Goal: Obtain resource: Download file/media

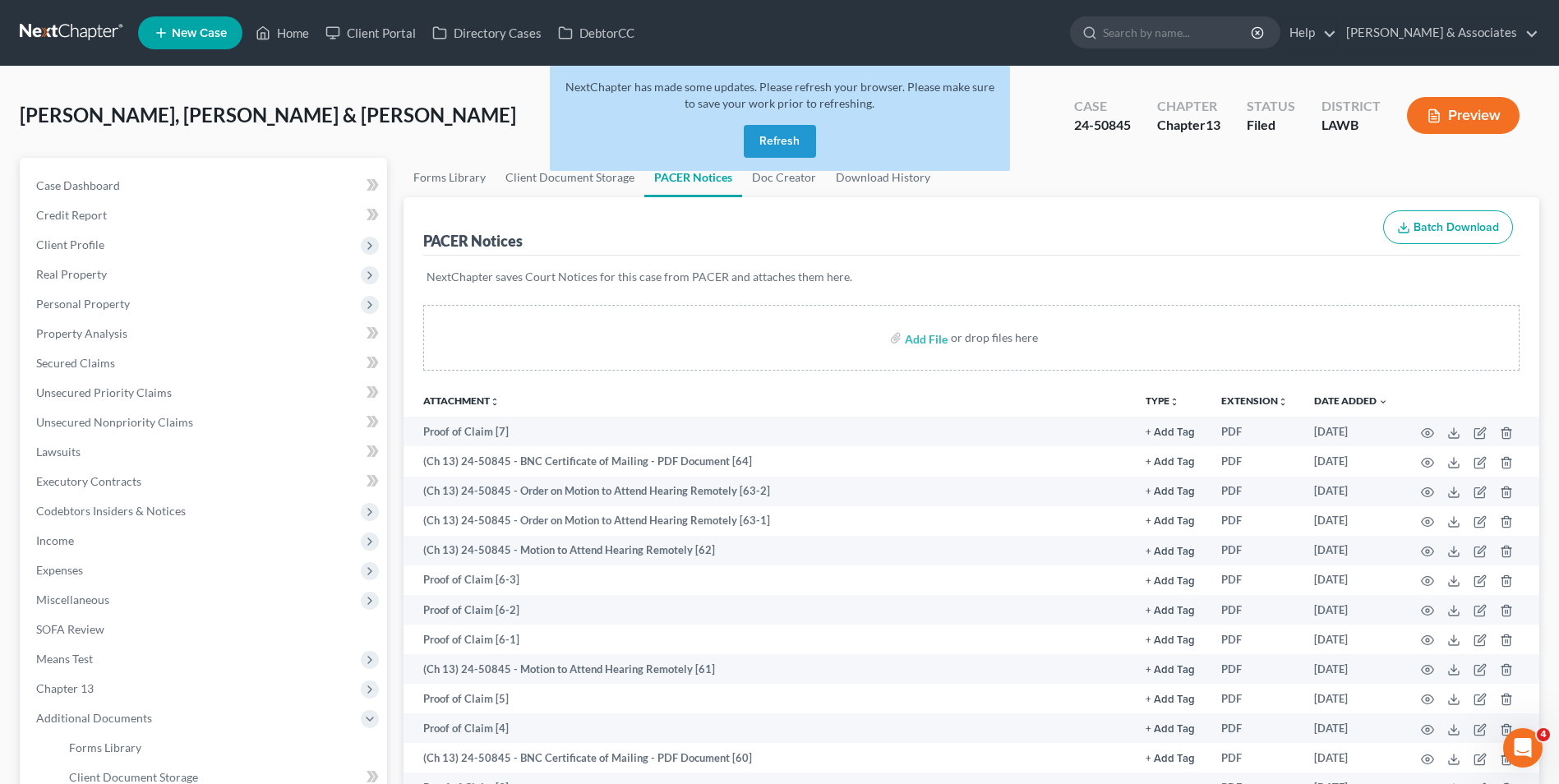
click at [778, 137] on button "Refresh" at bounding box center [780, 142] width 72 height 33
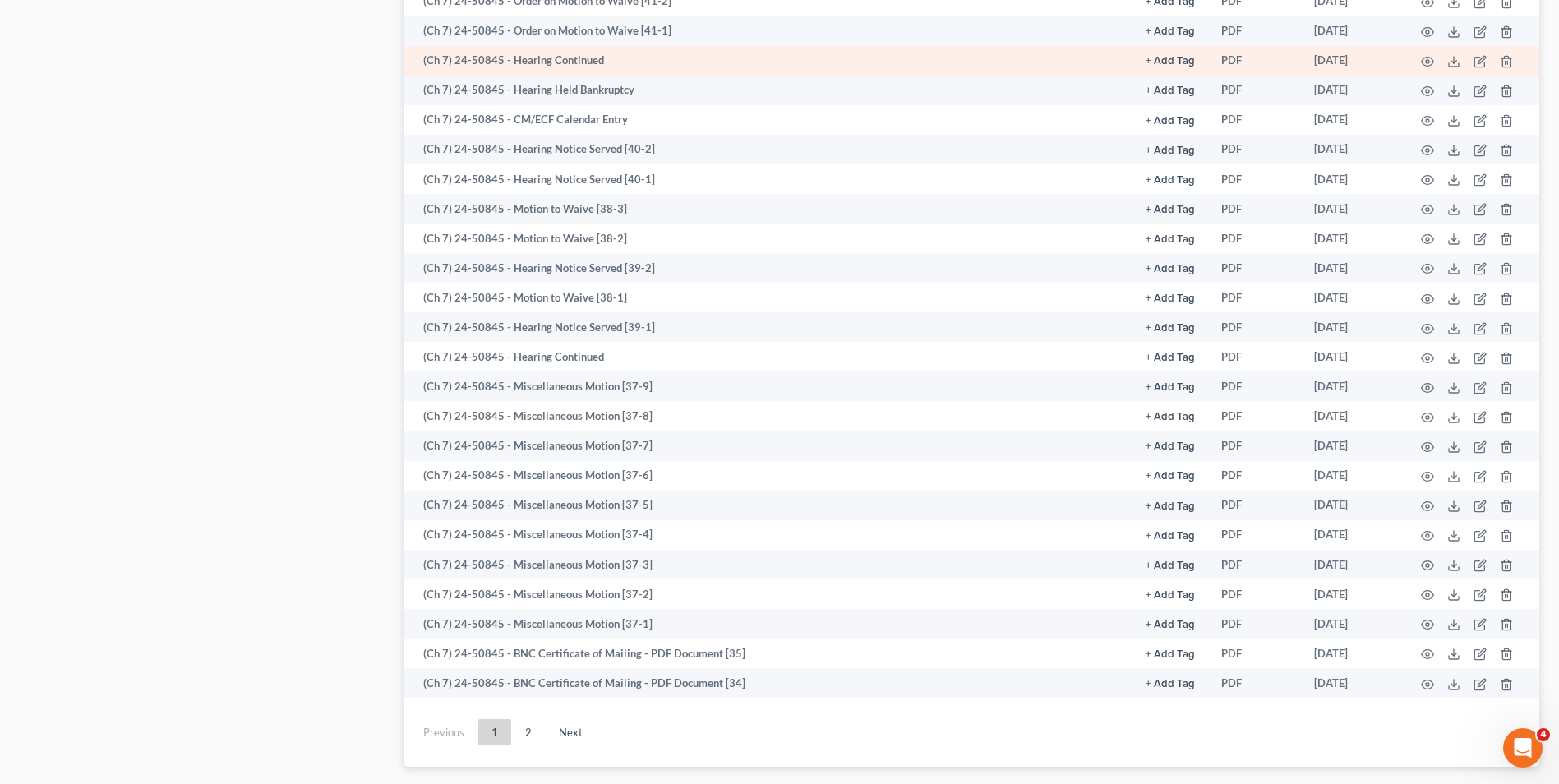
scroll to position [1972, 0]
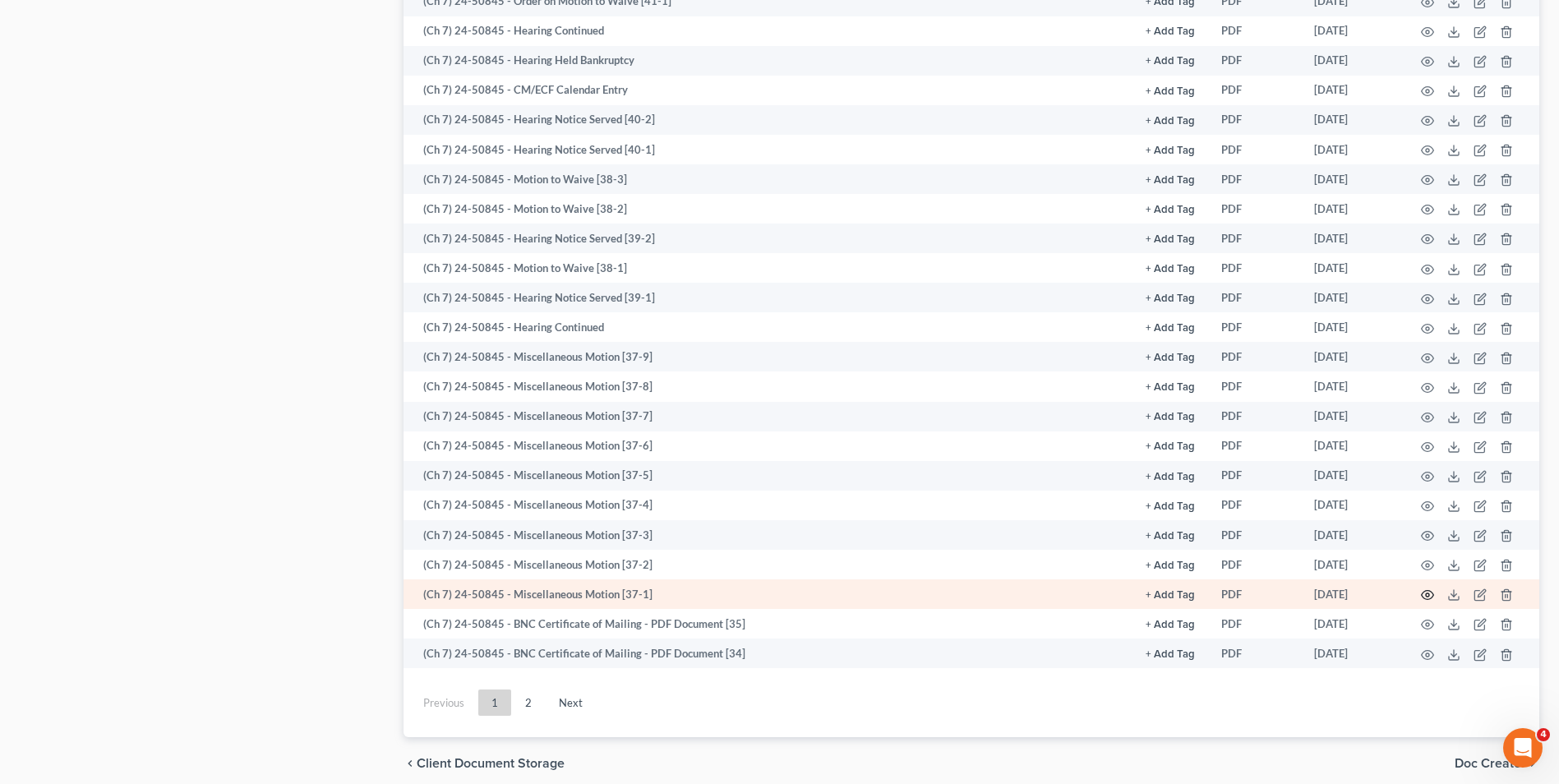
click at [1425, 594] on icon "button" at bounding box center [1427, 595] width 13 height 13
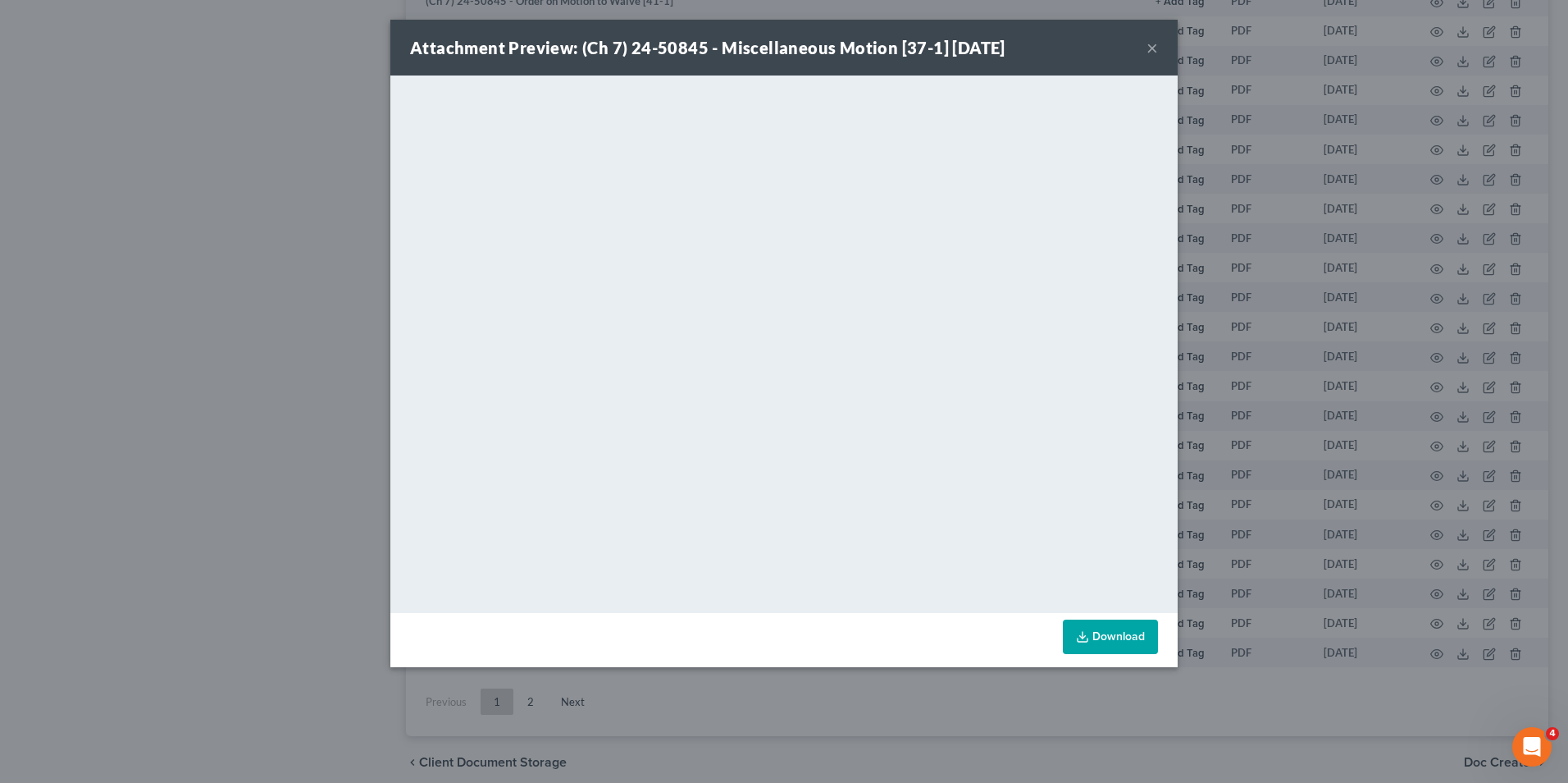
click at [1072, 647] on link "Download" at bounding box center [1110, 636] width 95 height 34
click at [1155, 42] on button "×" at bounding box center [1152, 47] width 11 height 19
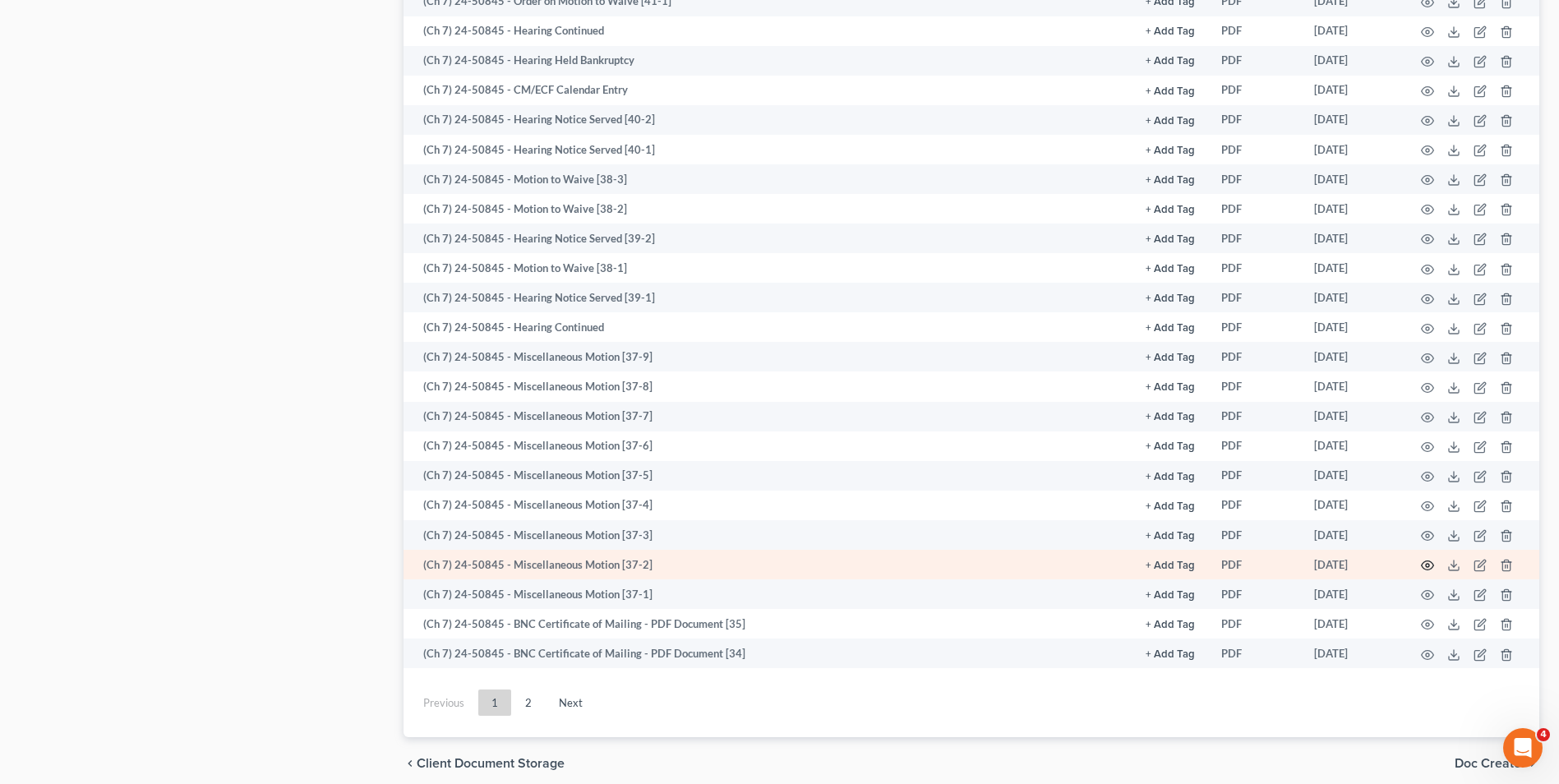
click at [1424, 565] on icon "button" at bounding box center [1427, 566] width 13 height 13
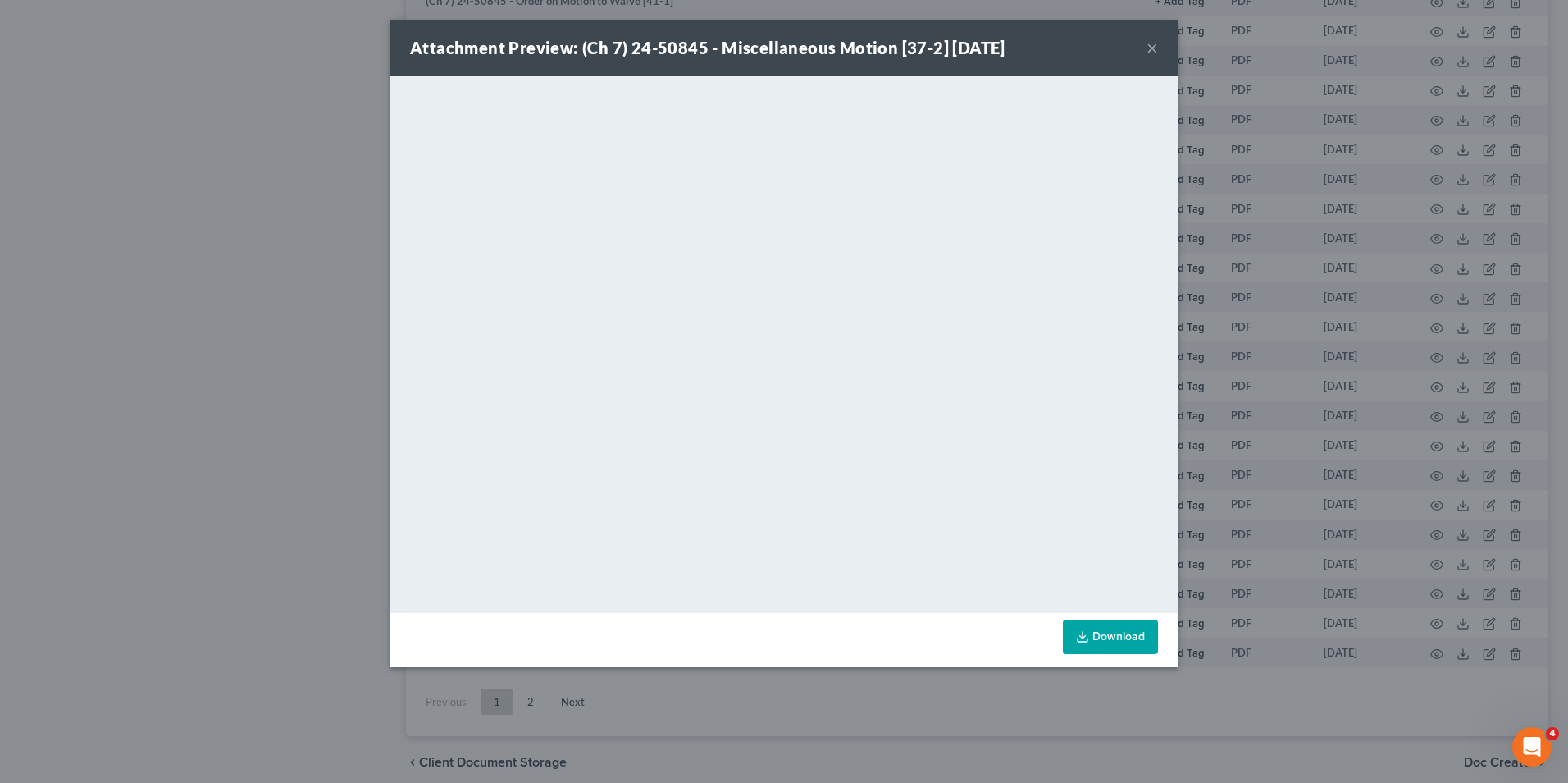
click at [1148, 50] on button "×" at bounding box center [1152, 47] width 11 height 19
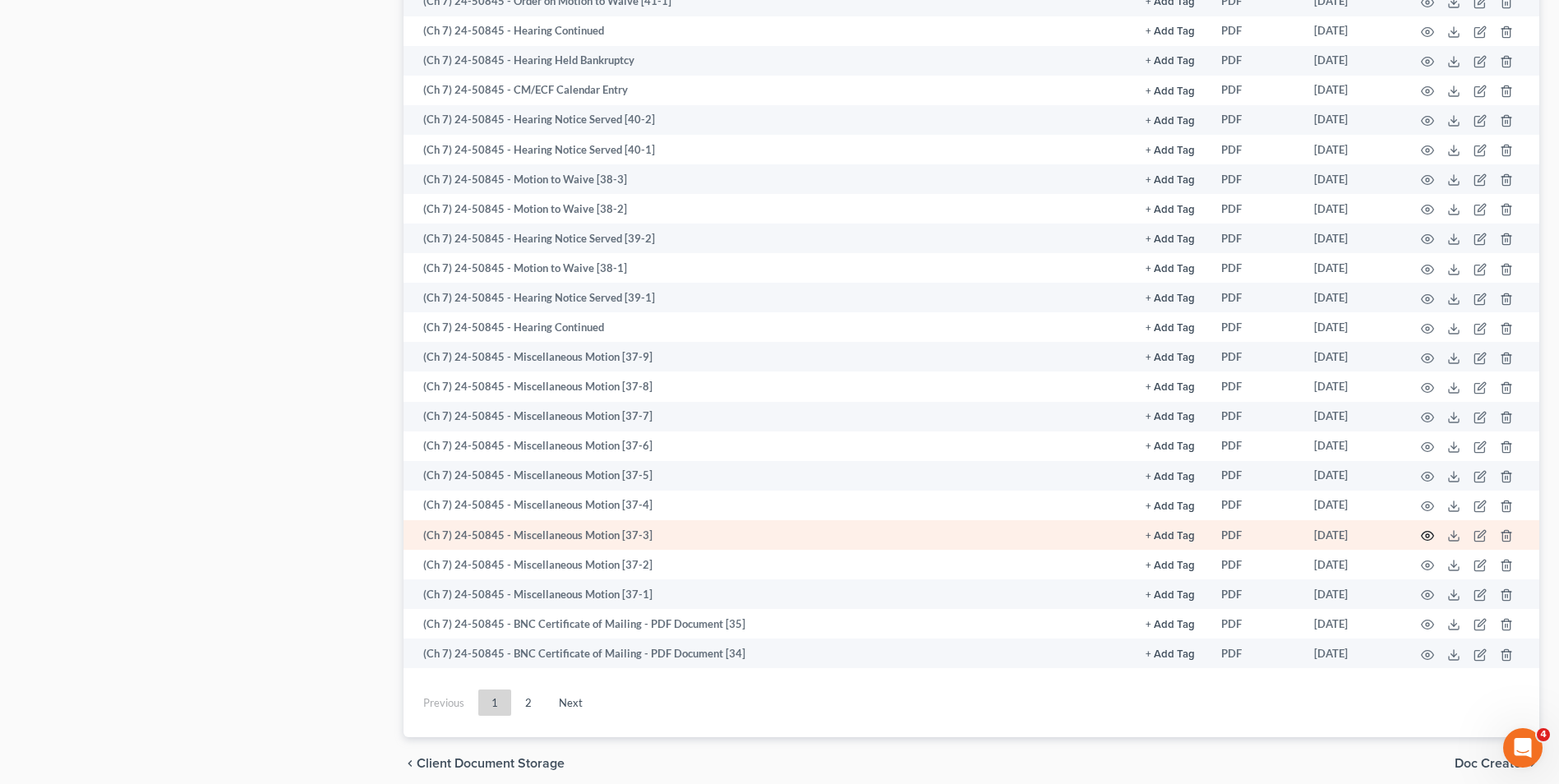
click at [1427, 530] on icon "button" at bounding box center [1427, 535] width 13 height 13
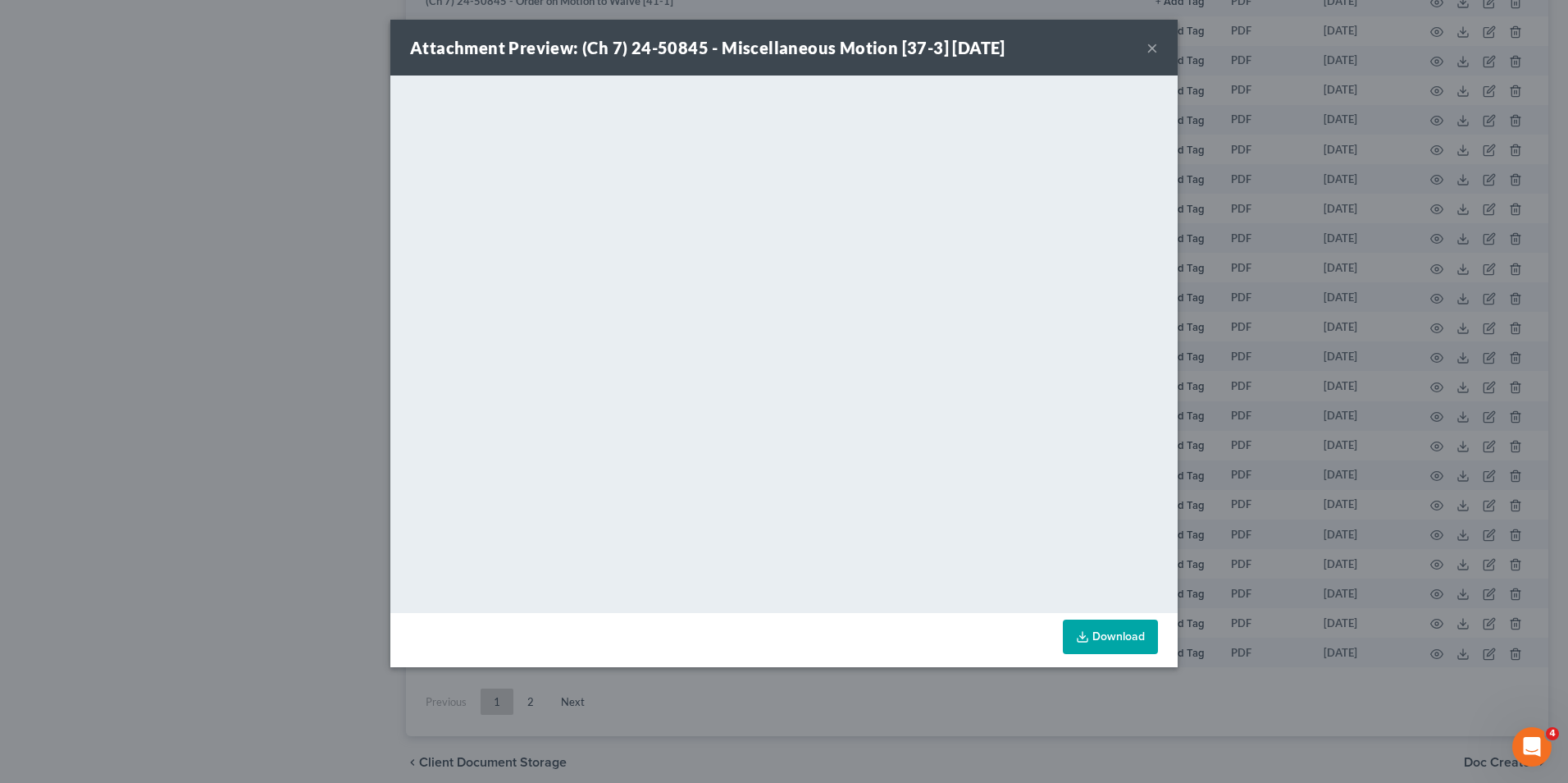
click at [1150, 43] on button "×" at bounding box center [1152, 47] width 11 height 19
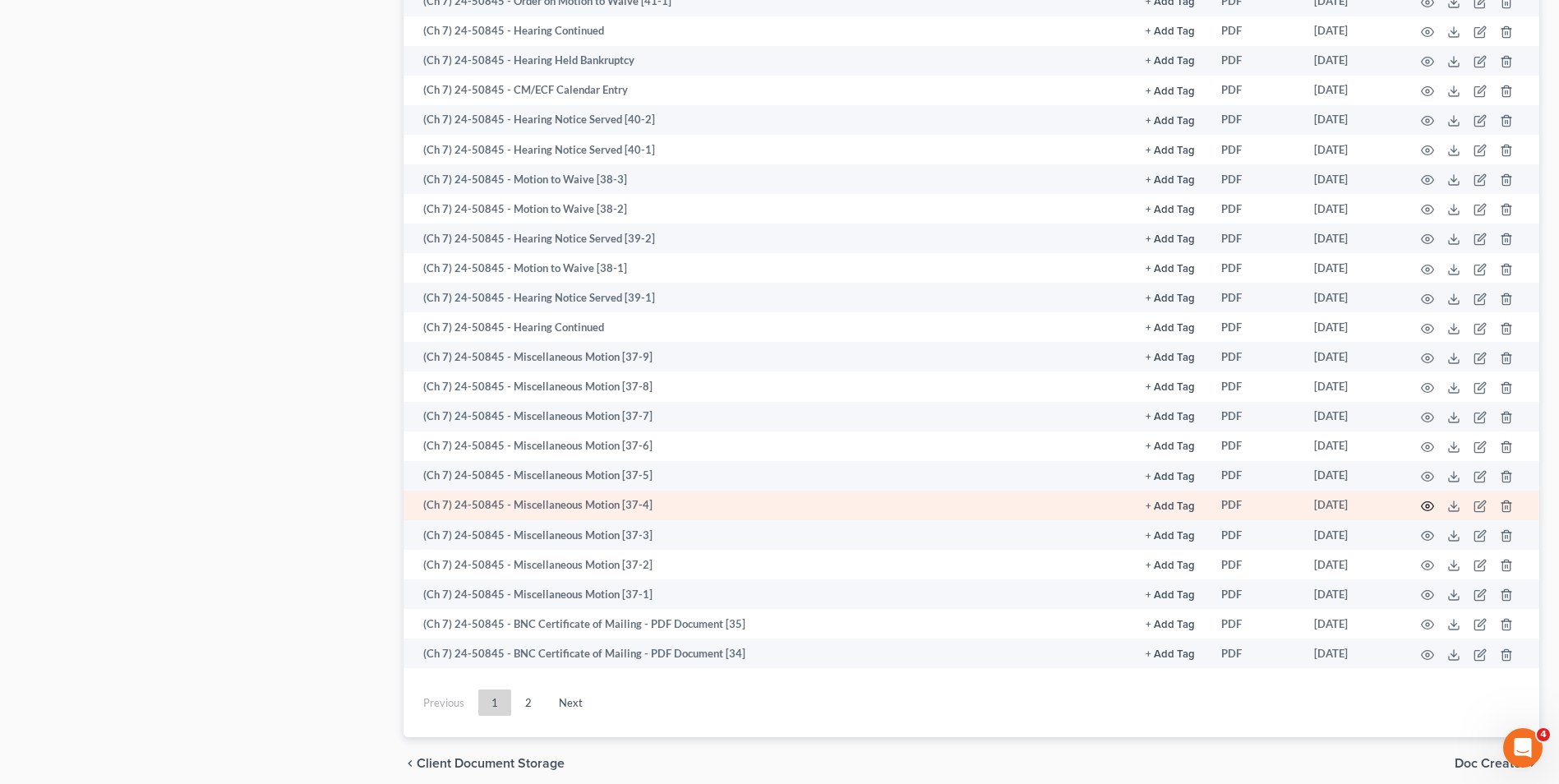
click at [1424, 506] on icon "button" at bounding box center [1427, 506] width 13 height 13
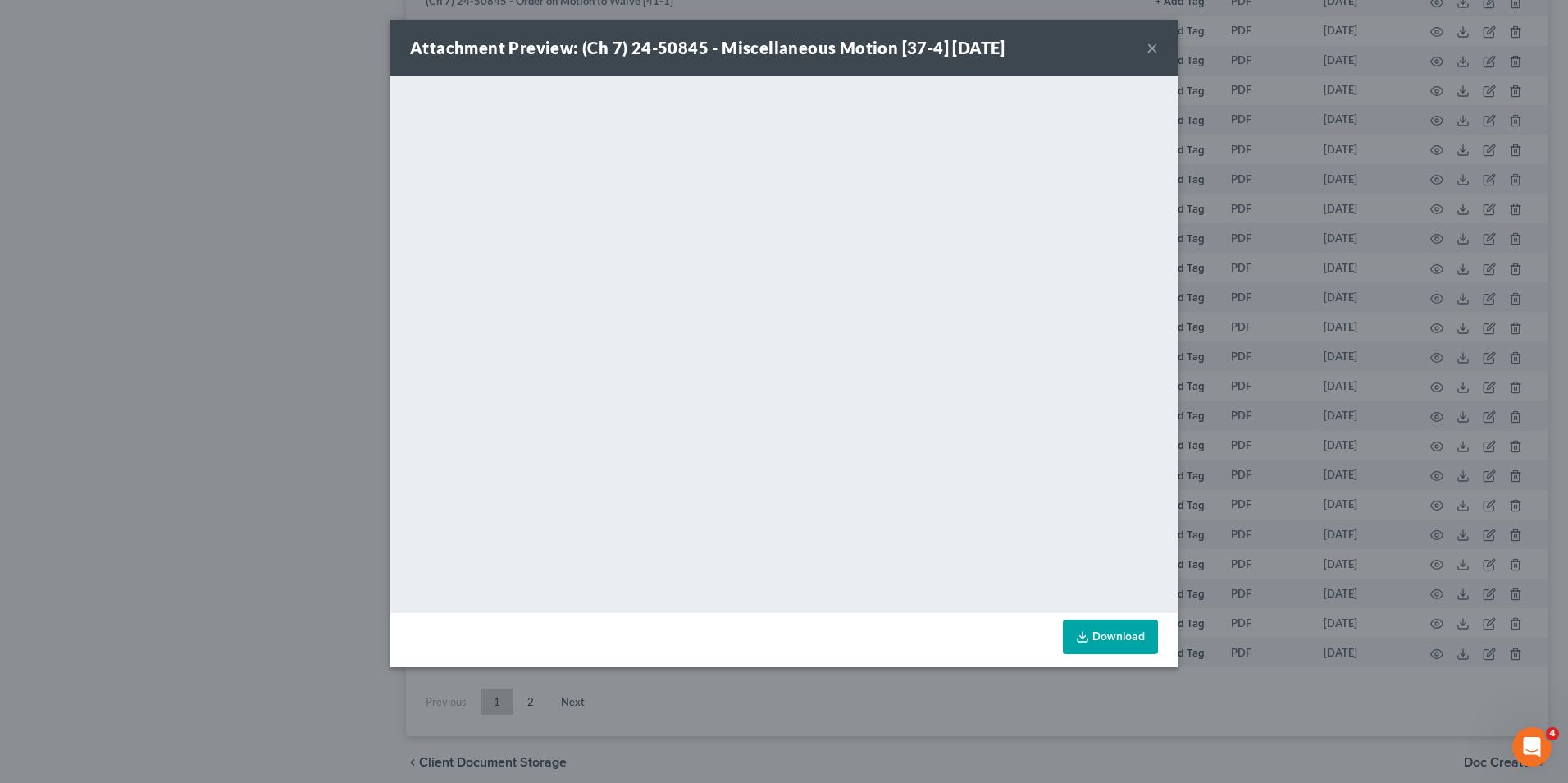
click at [1146, 54] on div "Attachment Preview: (Ch 7) 24-50845 - Miscellaneous Motion [37-4] 03/31/2025 ×" at bounding box center [784, 47] width 787 height 56
click at [1148, 49] on button "×" at bounding box center [1152, 47] width 11 height 19
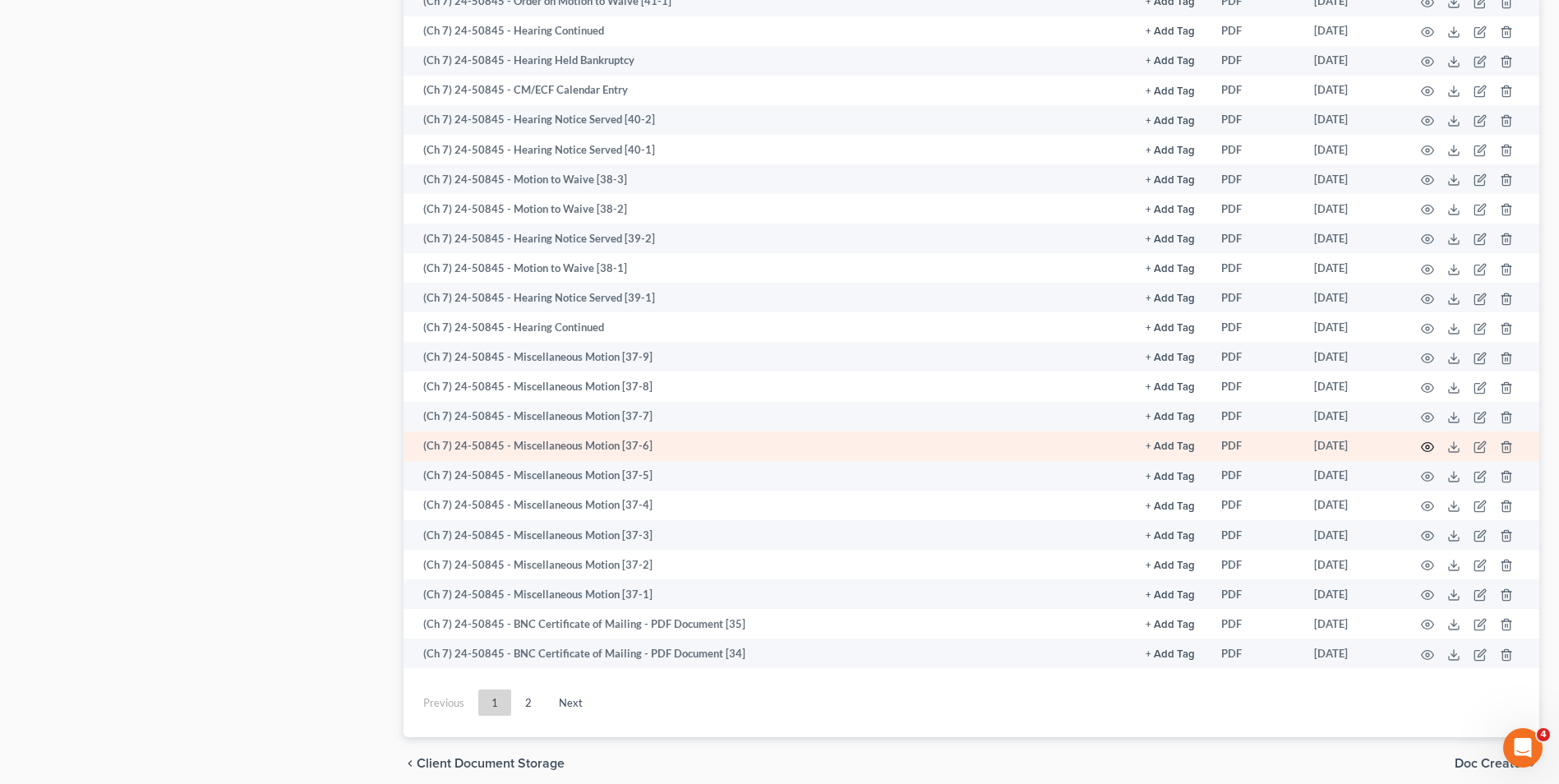
click at [1432, 442] on icon "button" at bounding box center [1427, 447] width 13 height 13
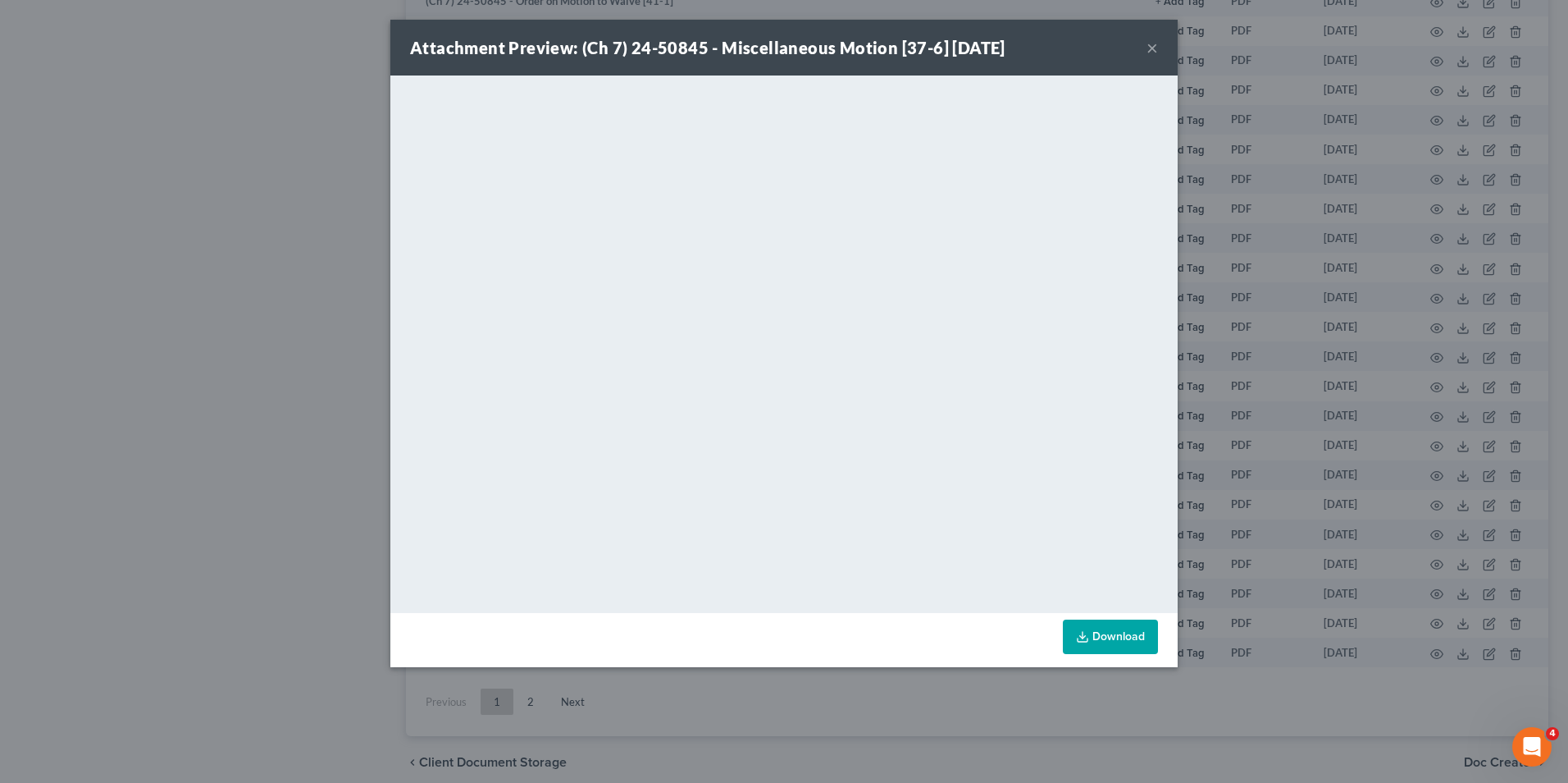
click at [1154, 46] on button "×" at bounding box center [1152, 47] width 11 height 19
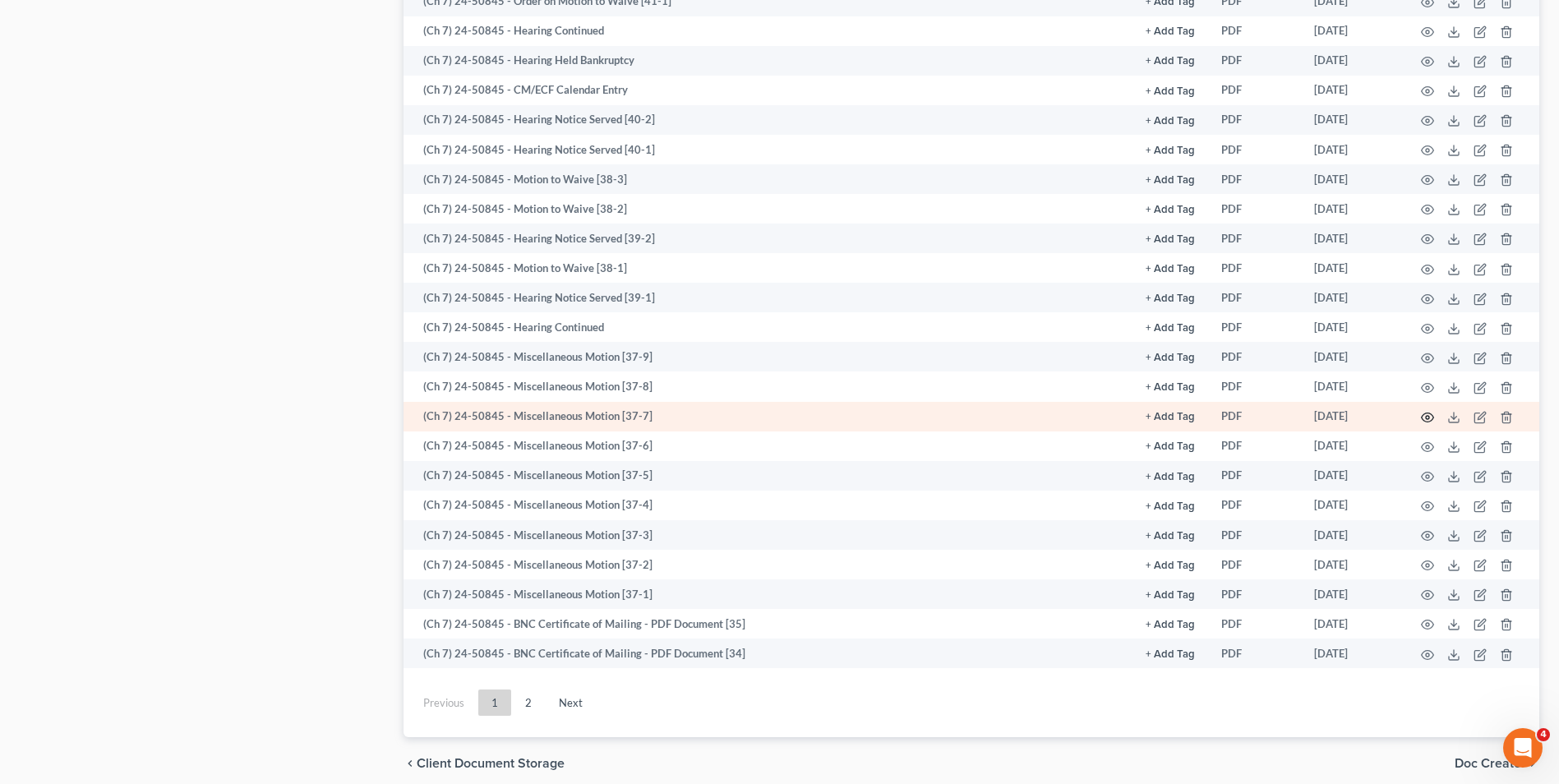
click at [1431, 415] on icon "button" at bounding box center [1427, 417] width 13 height 13
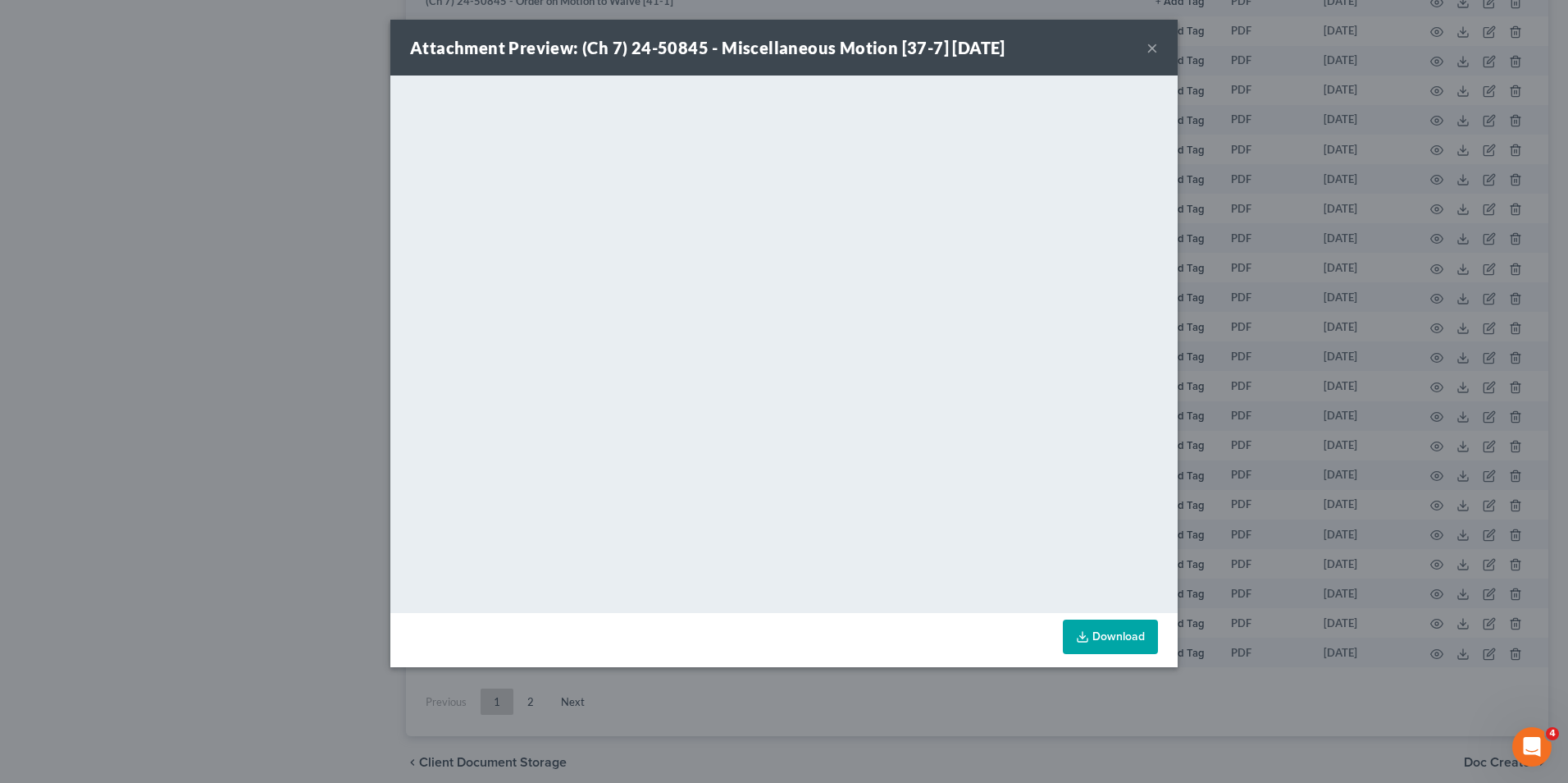
click at [1150, 53] on button "×" at bounding box center [1152, 47] width 11 height 19
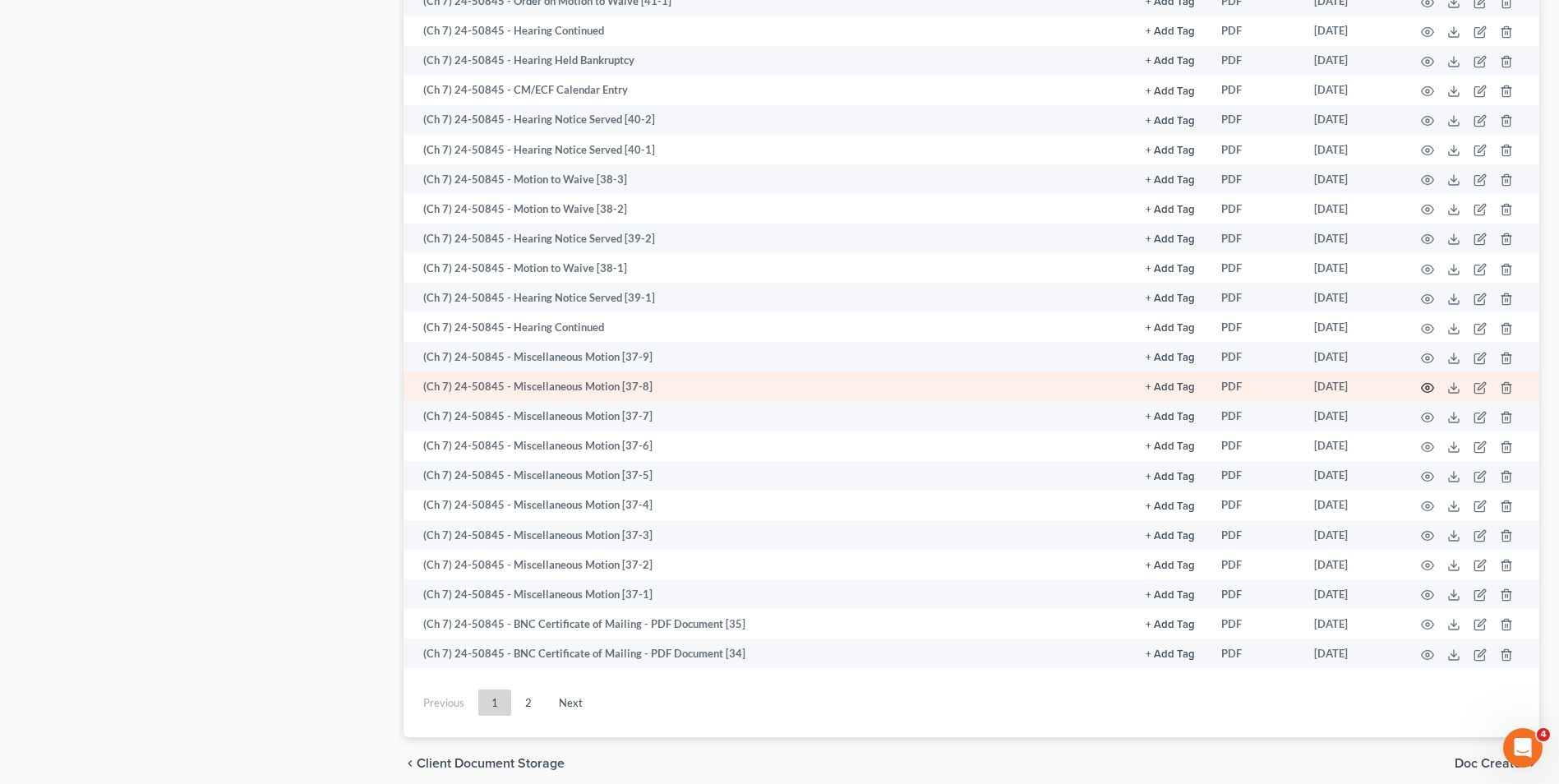
click at [1426, 384] on icon "button" at bounding box center [1427, 388] width 13 height 13
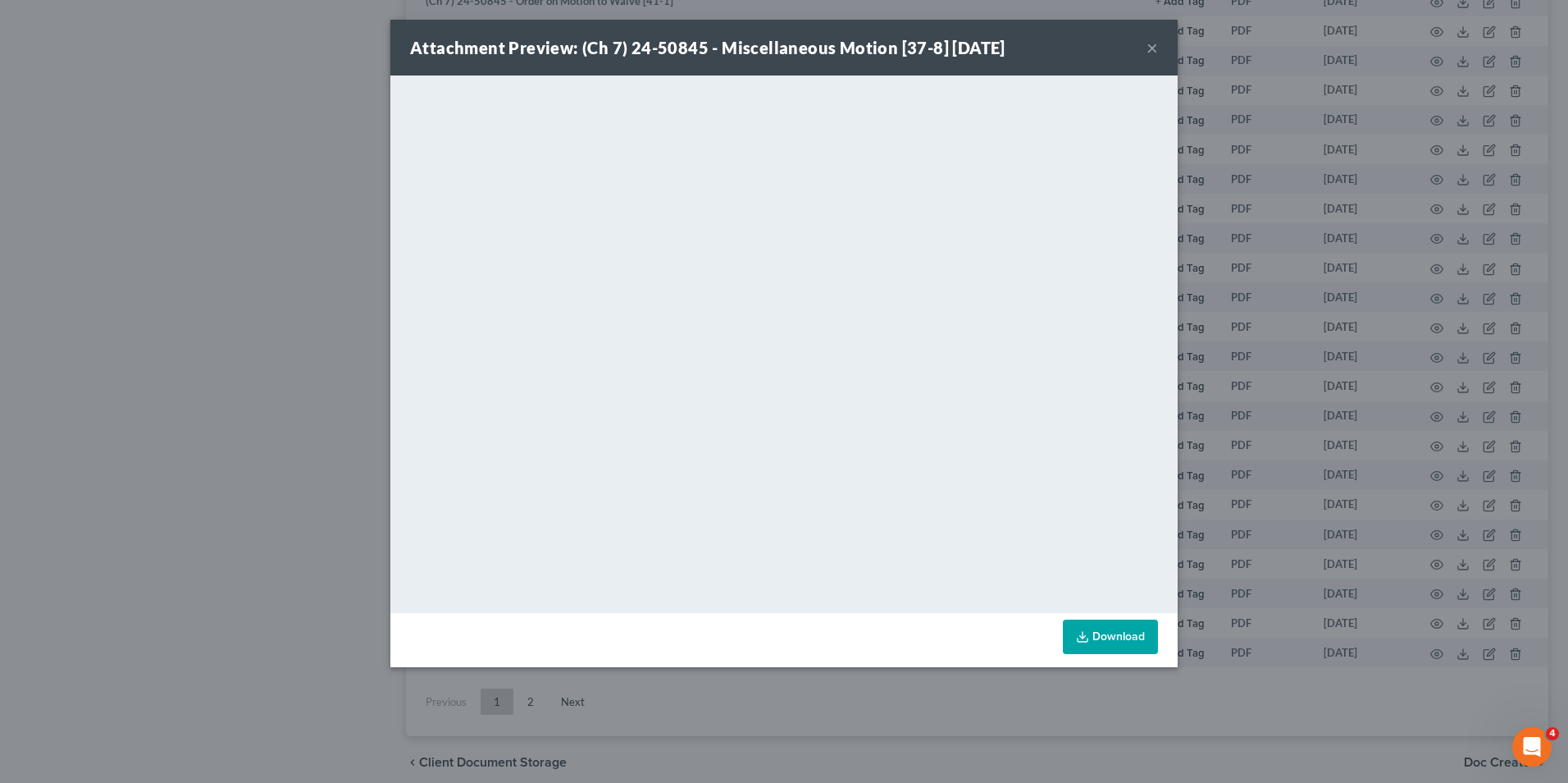
click at [1151, 38] on button "×" at bounding box center [1152, 47] width 11 height 19
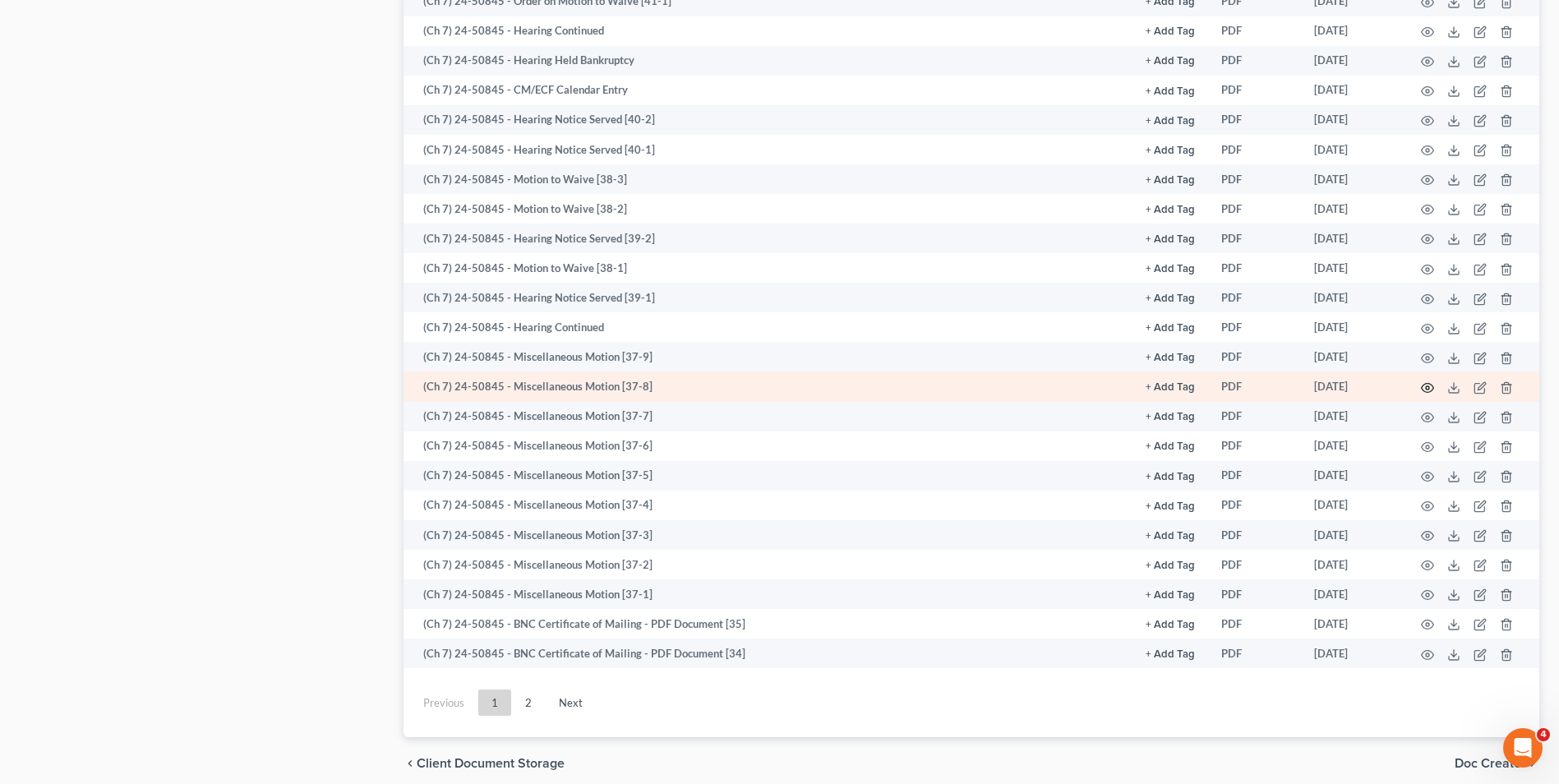
click at [1425, 386] on icon "button" at bounding box center [1427, 388] width 13 height 13
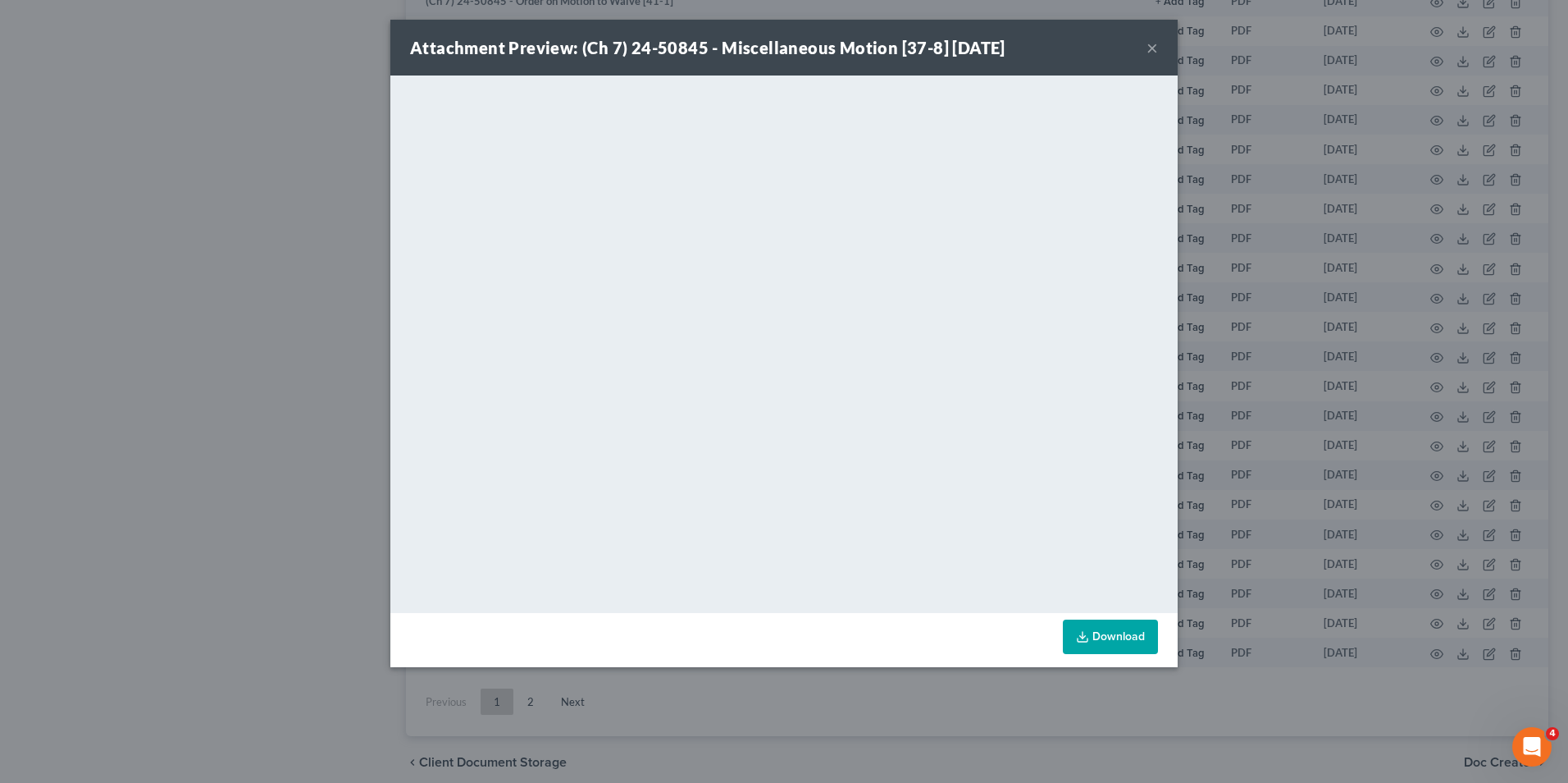
click at [1155, 40] on button "×" at bounding box center [1152, 47] width 11 height 19
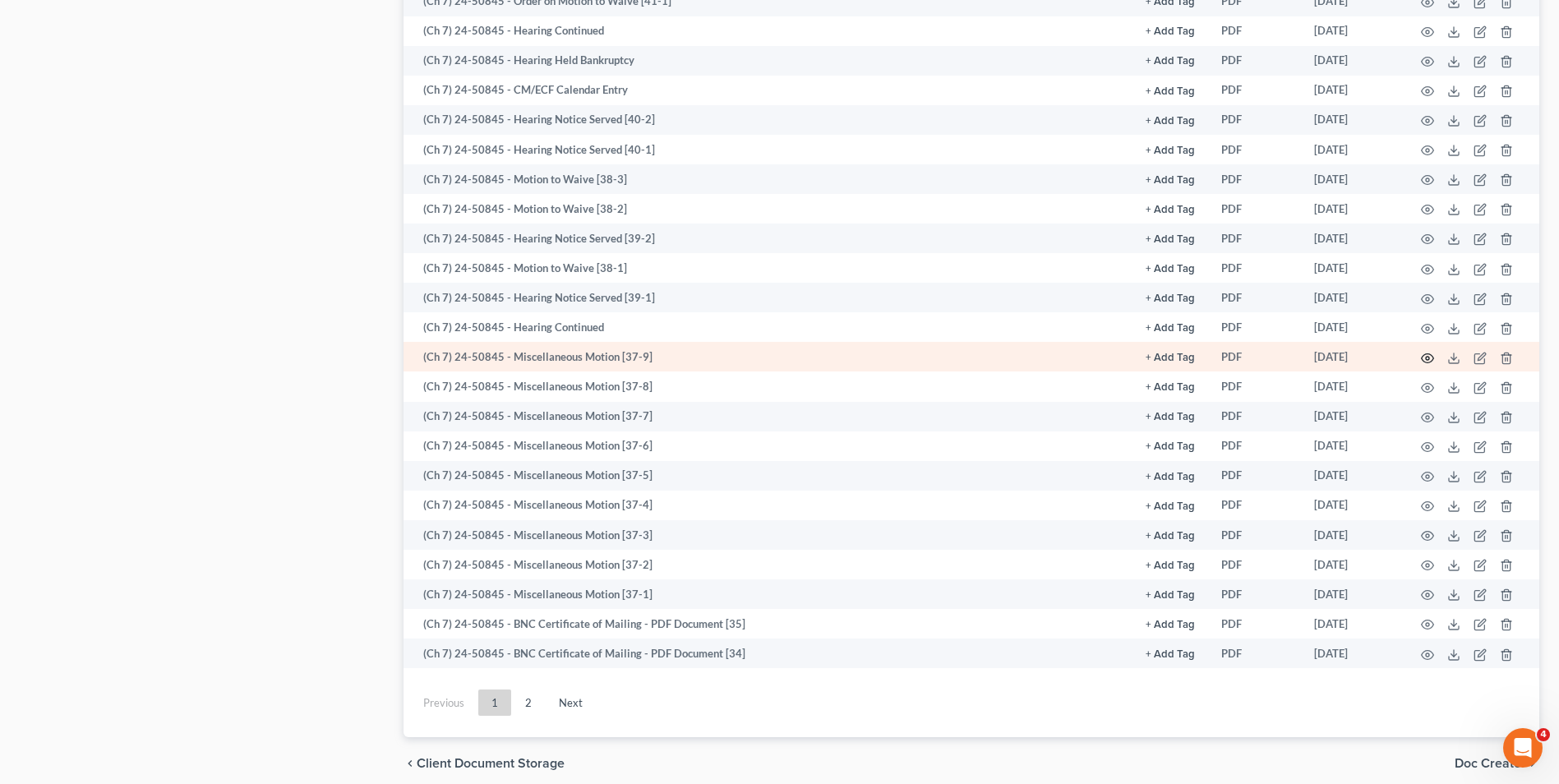
click at [1424, 356] on icon "button" at bounding box center [1427, 358] width 13 height 13
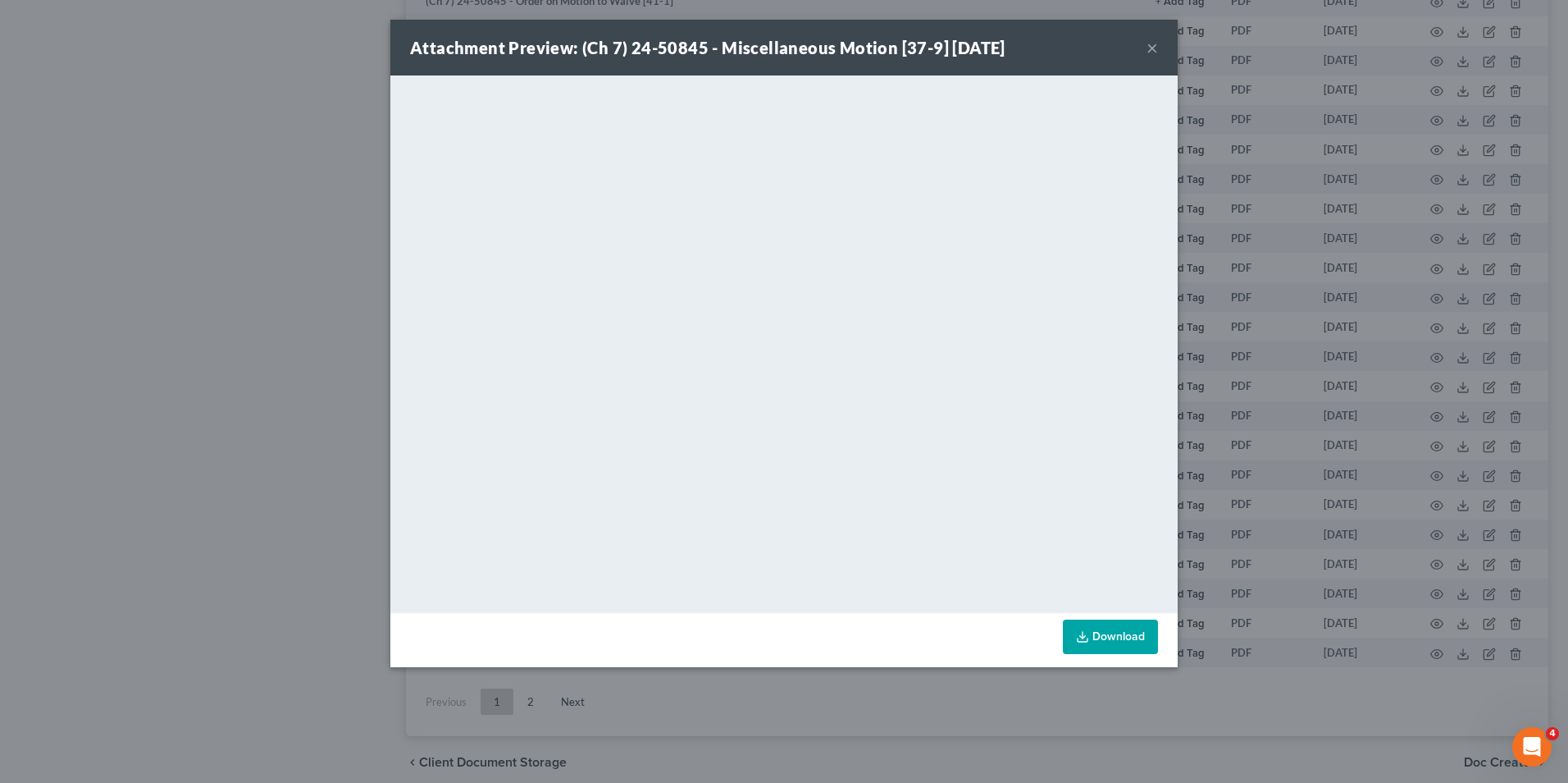
click at [1153, 45] on button "×" at bounding box center [1152, 47] width 11 height 19
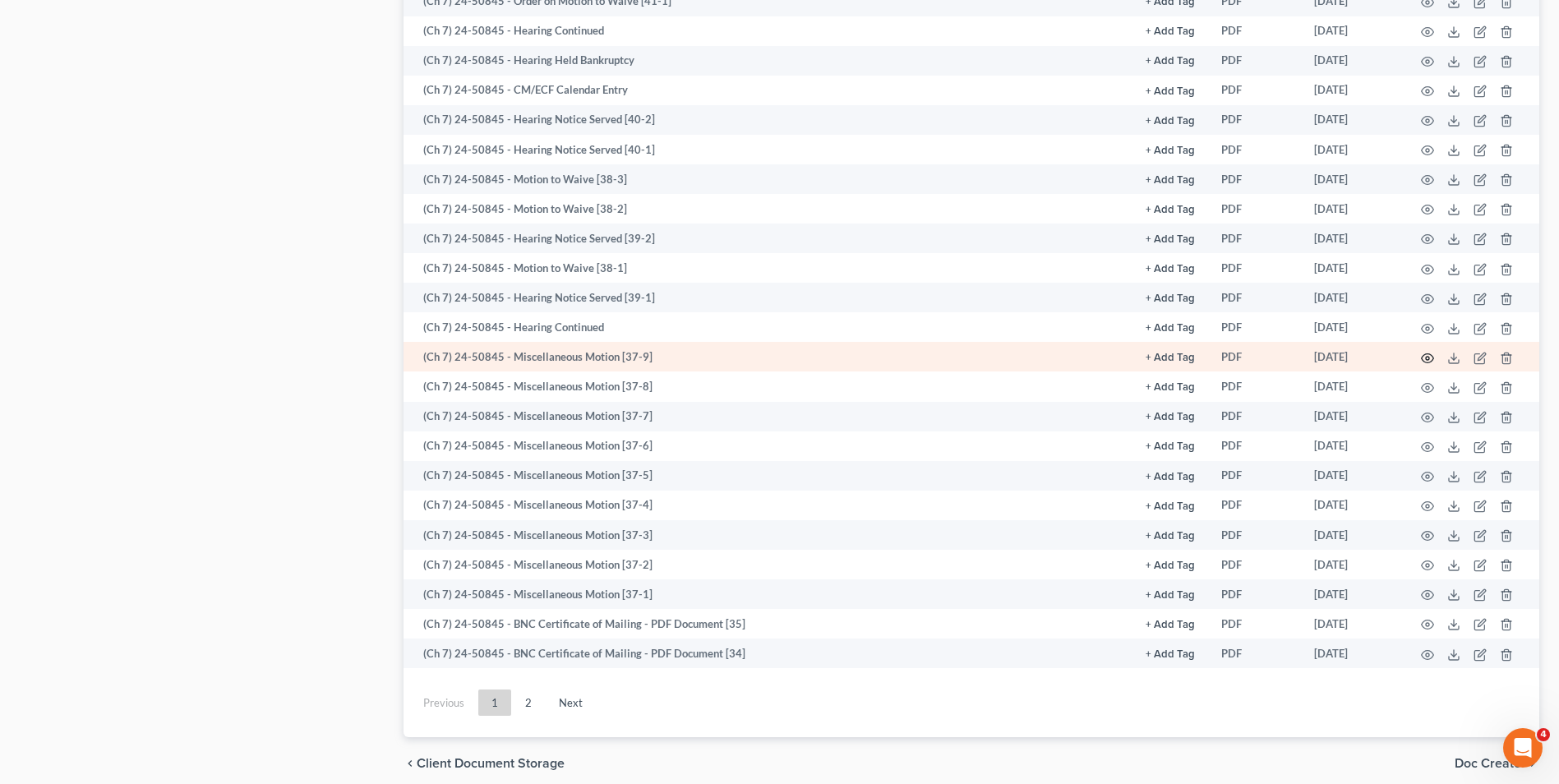
click at [1432, 358] on icon "button" at bounding box center [1427, 358] width 13 height 13
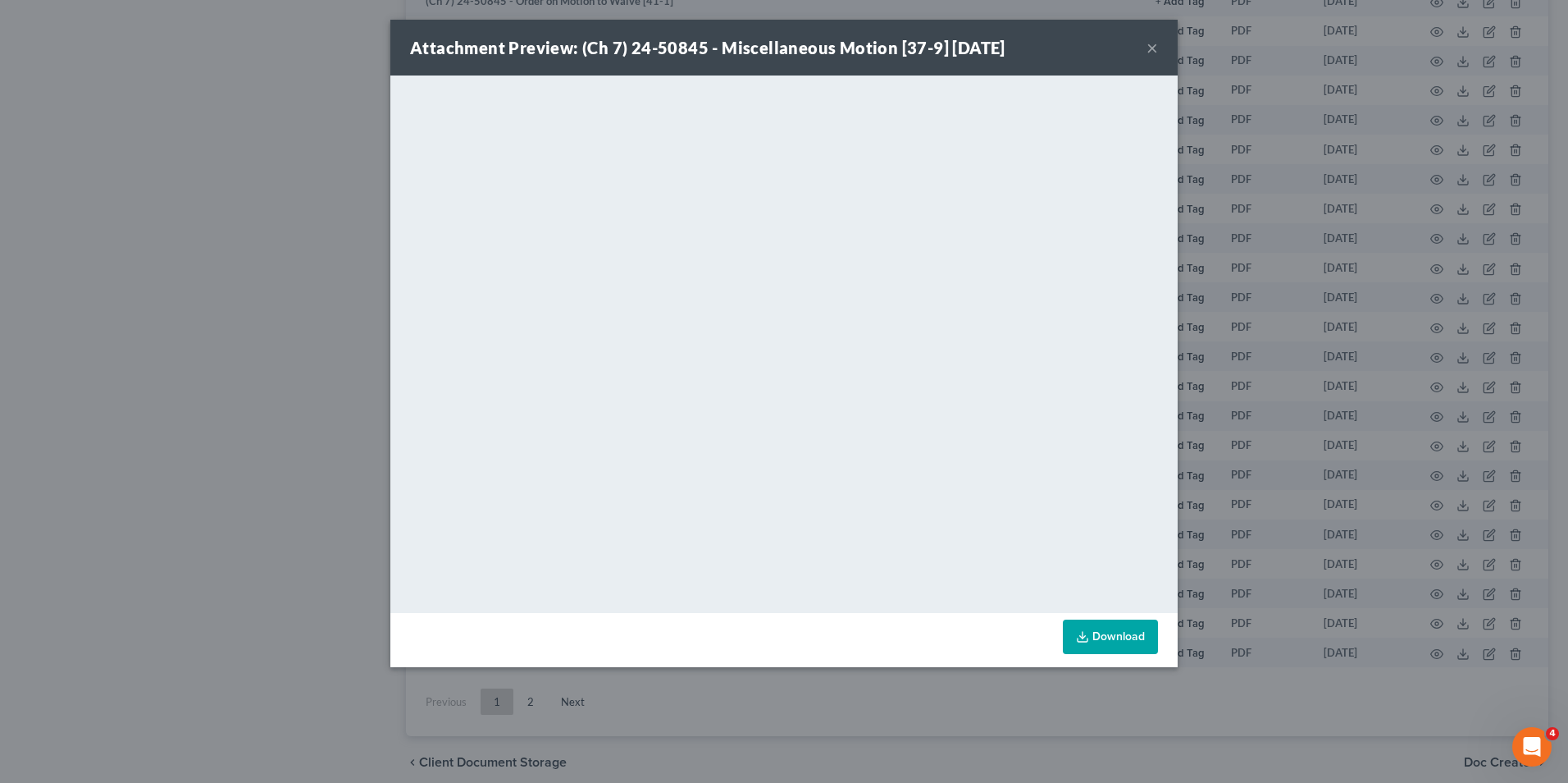
click at [1146, 47] on div "Attachment Preview: (Ch 7) 24-50845 - Miscellaneous Motion [37-9] 03/31/2025 ×" at bounding box center [784, 47] width 787 height 56
click at [1153, 51] on button "×" at bounding box center [1152, 47] width 11 height 19
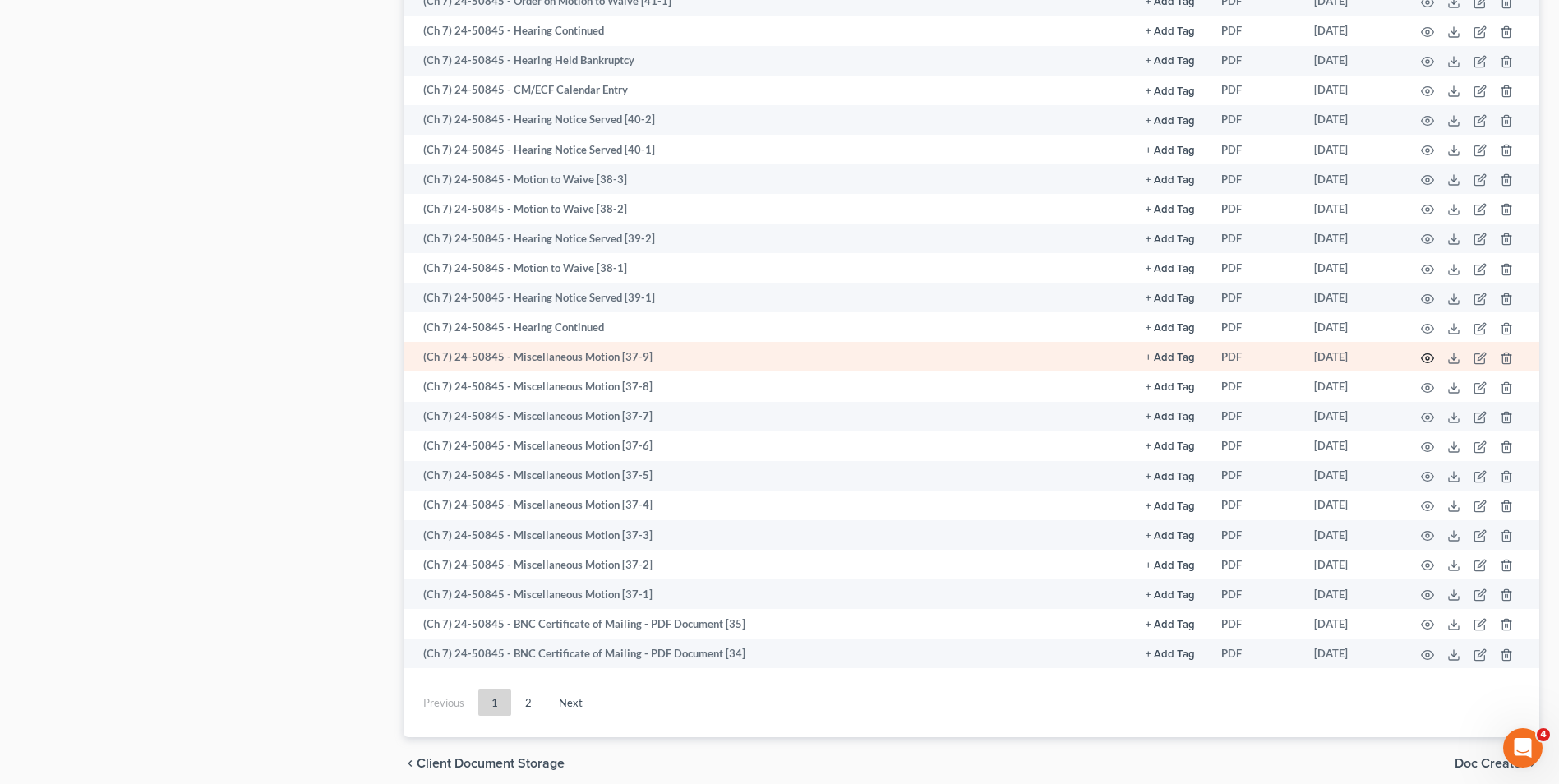
click at [1428, 354] on icon "button" at bounding box center [1427, 358] width 12 height 9
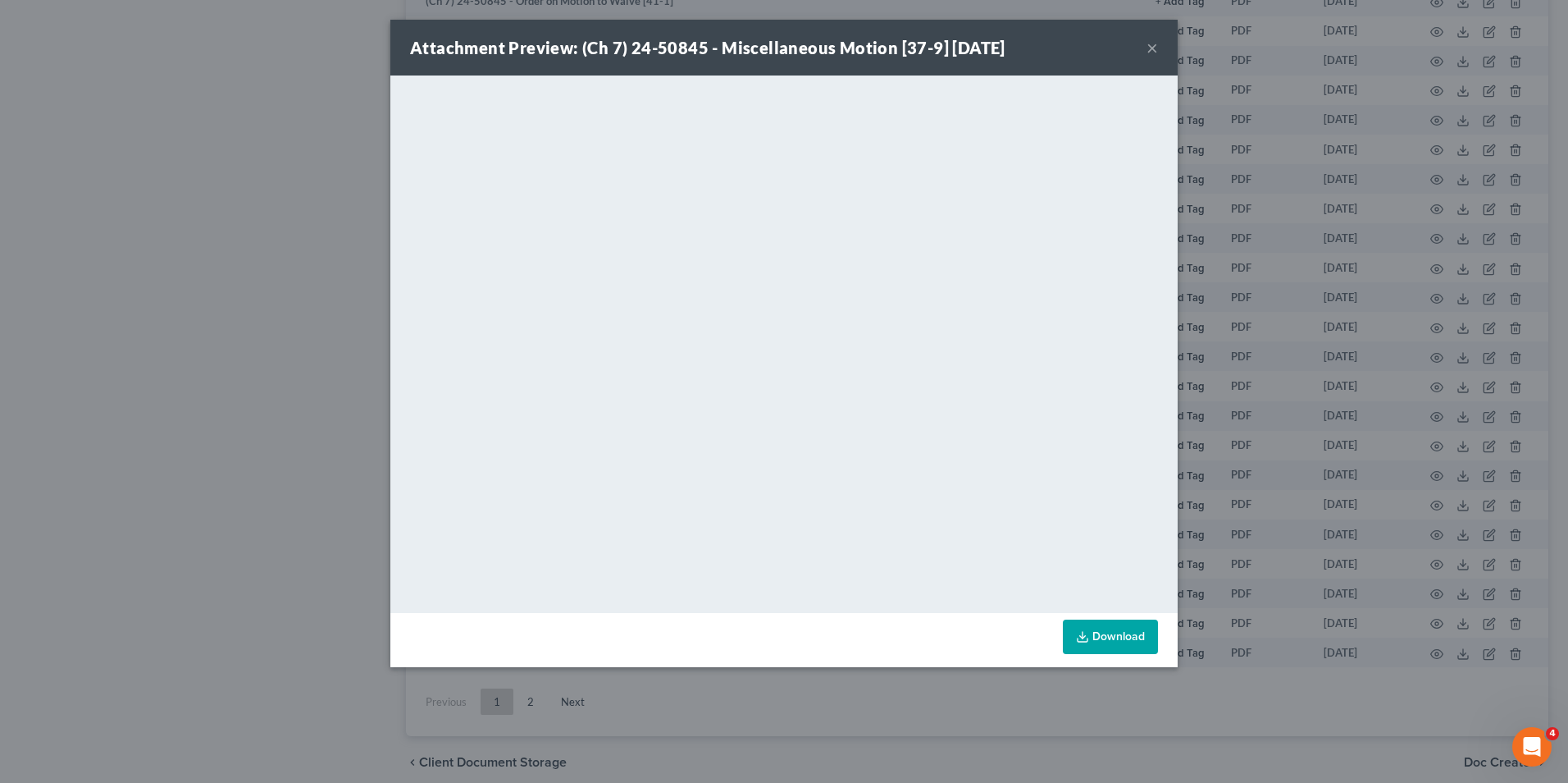
click at [1156, 50] on button "×" at bounding box center [1152, 47] width 11 height 19
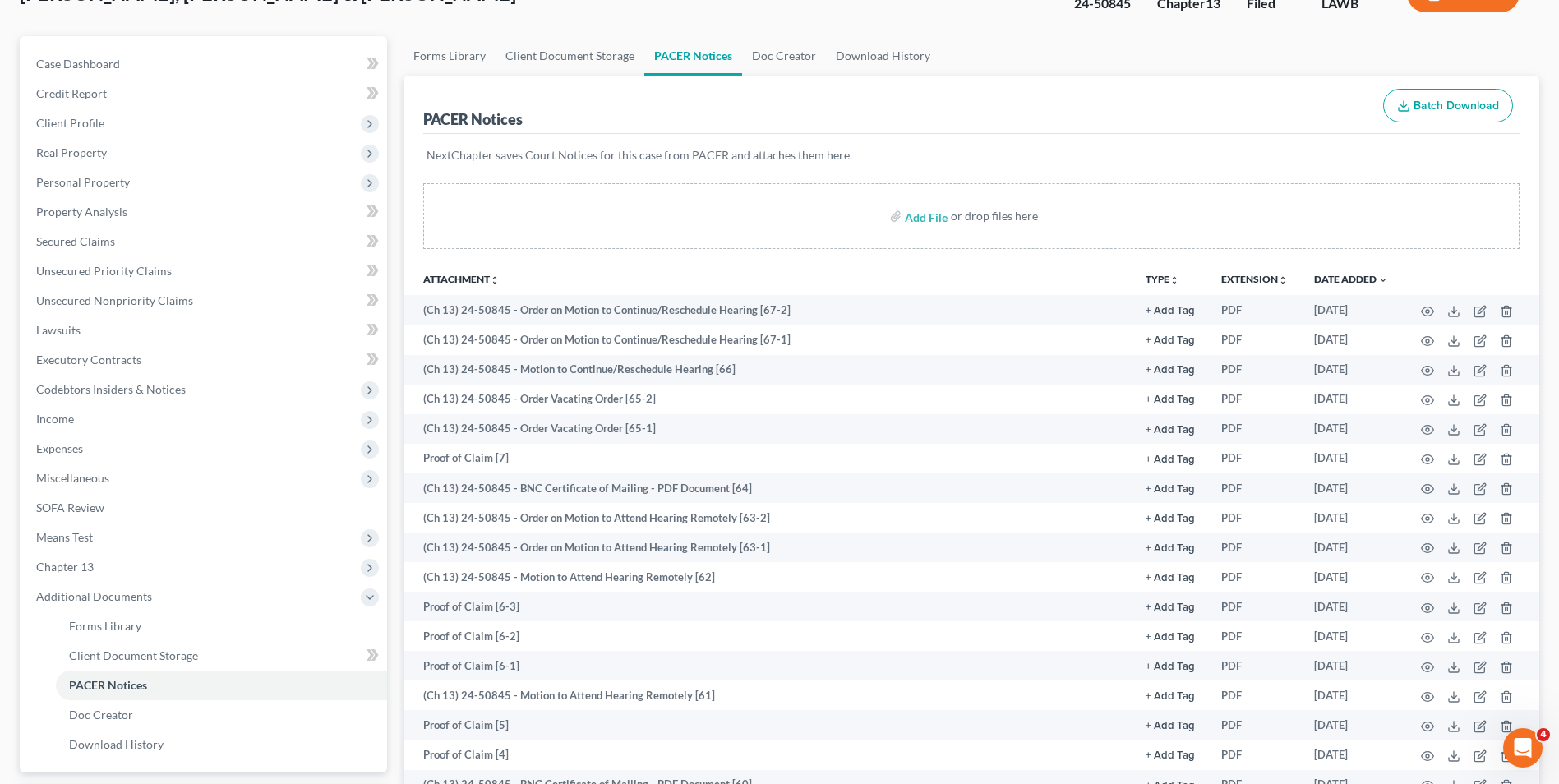
scroll to position [0, 0]
